Goal: Task Accomplishment & Management: Manage account settings

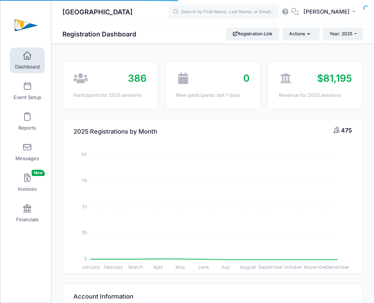
select select
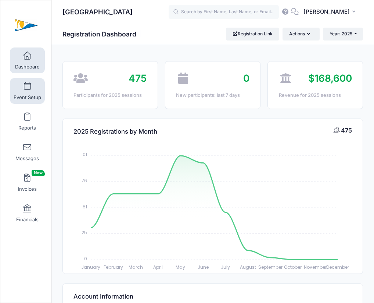
click at [21, 97] on span "Event Setup" at bounding box center [28, 97] width 28 height 6
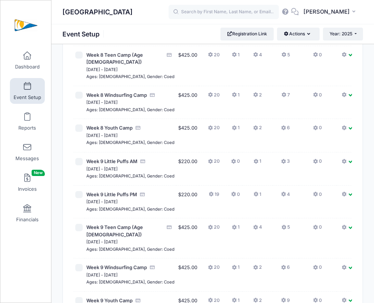
scroll to position [1943, 0]
